Goal: Find specific page/section: Find specific page/section

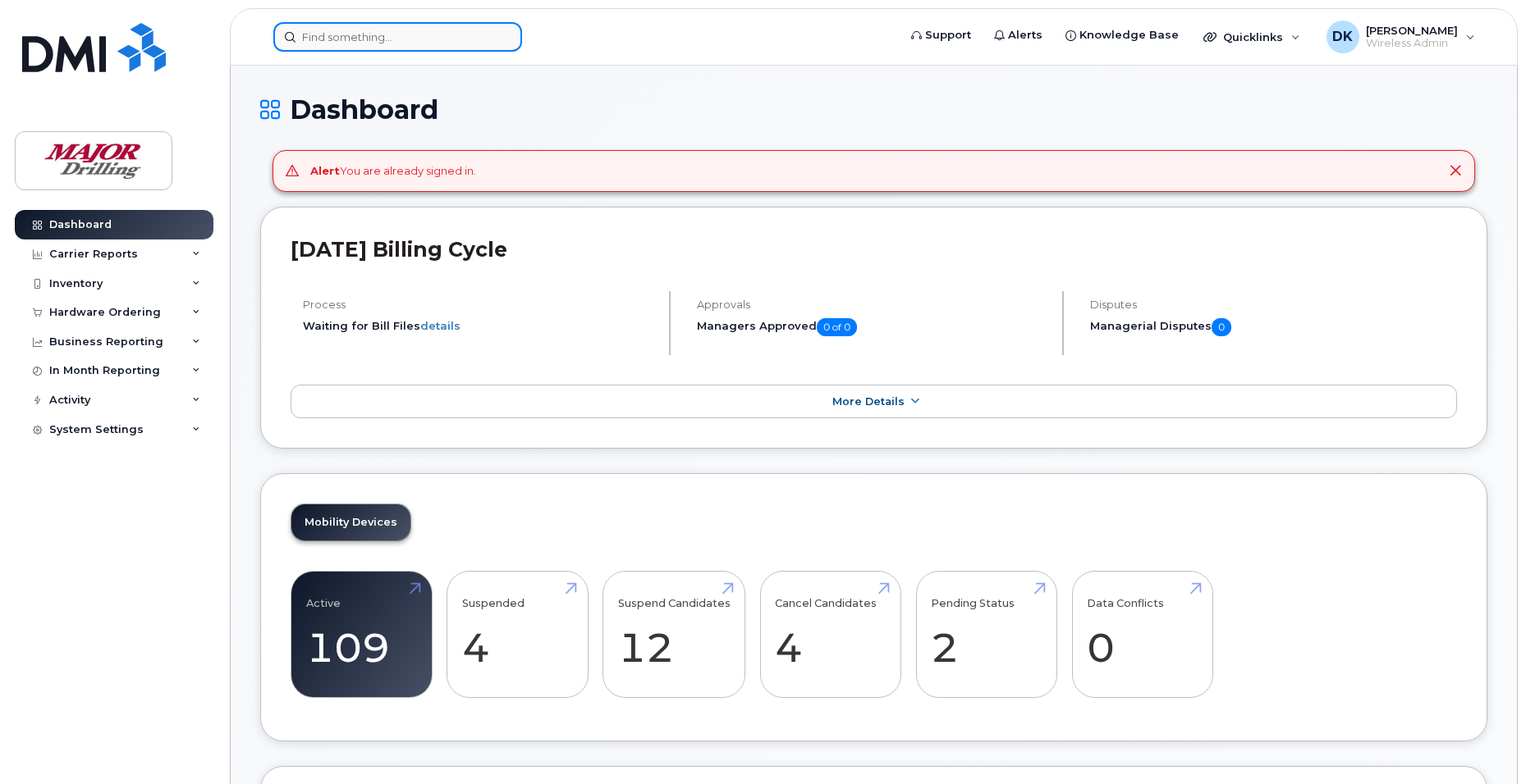
click at [422, 38] on input at bounding box center [397, 37] width 249 height 29
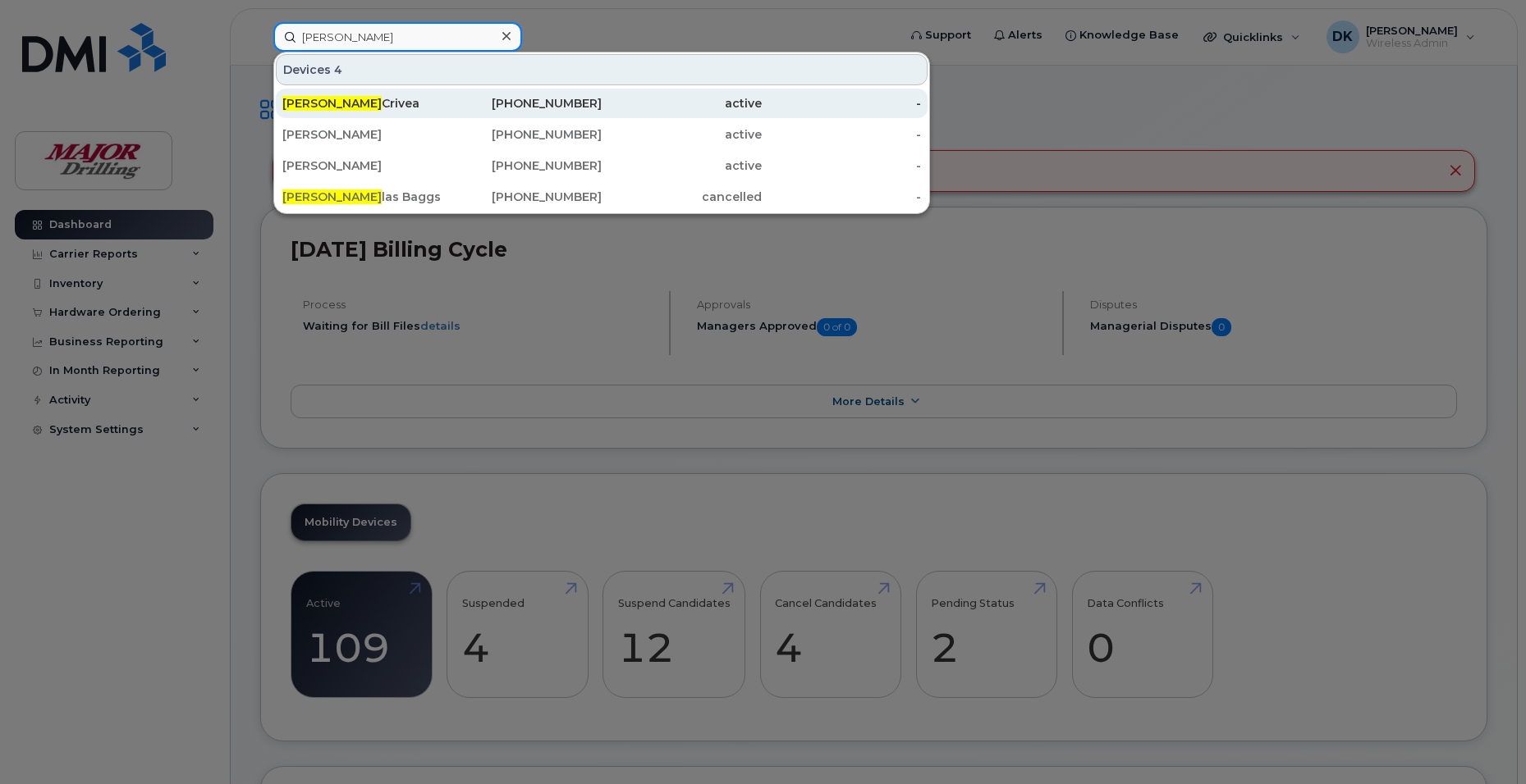
type input "[PERSON_NAME]"
click at [353, 105] on div "[PERSON_NAME]" at bounding box center [362, 103] width 160 height 17
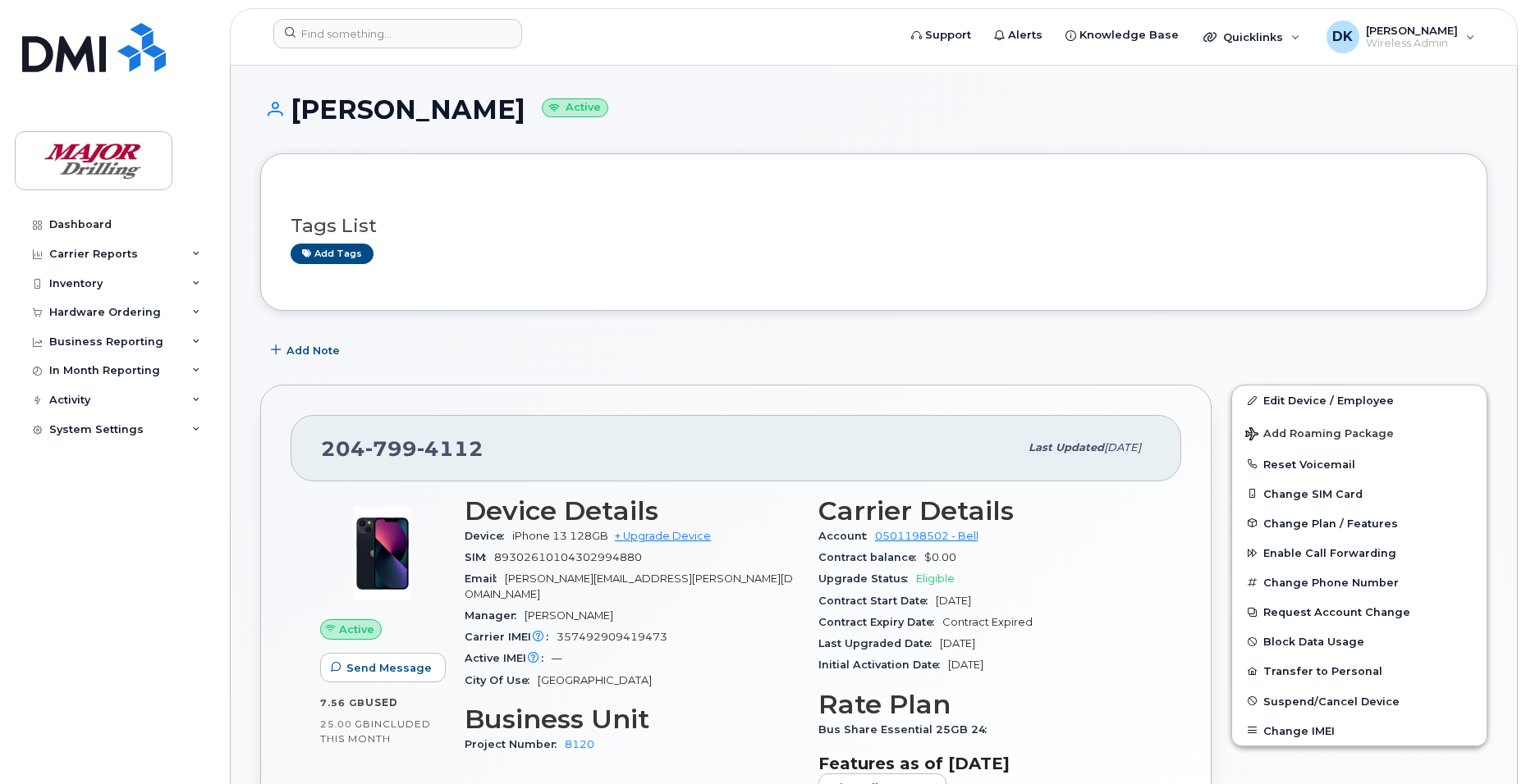
click at [168, 643] on div "Dashboard Carrier Reports Monthly Billing Data Daily Data Pooling Data Behavior…" at bounding box center [116, 485] width 202 height 550
